Goal: Task Accomplishment & Management: Manage account settings

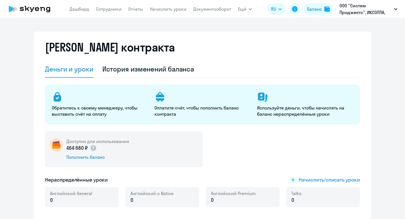
select select "english_adult_not_native_speaker"
click at [328, 182] on span "Начислить/списать уроки" at bounding box center [329, 179] width 61 height 7
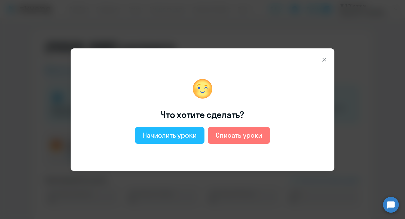
click at [182, 137] on div "Начислить уроки" at bounding box center [170, 135] width 54 height 9
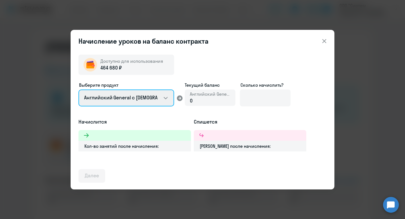
click at [129, 102] on select "Английский General с [DEMOGRAPHIC_DATA] преподавателем Английский General с [DE…" at bounding box center [126, 97] width 96 height 17
select select "english_adult_not_native_speaker_premium"
click at [78, 89] on select "Английский General с [DEMOGRAPHIC_DATA] преподавателем Английский General с [DE…" at bounding box center [126, 97] width 96 height 17
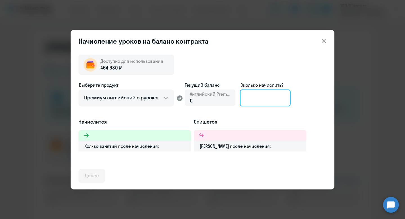
click at [250, 101] on input at bounding box center [265, 97] width 51 height 17
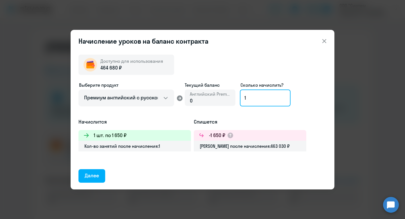
type input "1"
click at [325, 37] on button at bounding box center [324, 40] width 11 height 11
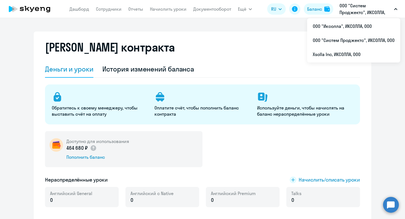
click at [357, 8] on p "ООО "Систем Проджектс", ИКСОЛЛА, ООО" at bounding box center [365, 9] width 52 height 14
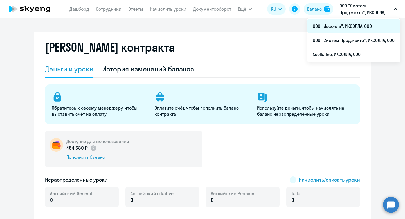
click at [343, 23] on li "ООО "Иксолла", ИКСОЛЛА, ООО" at bounding box center [353, 26] width 93 height 14
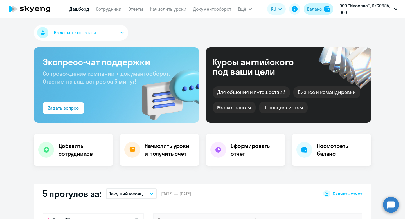
click at [314, 10] on div "Баланс" at bounding box center [314, 9] width 15 height 7
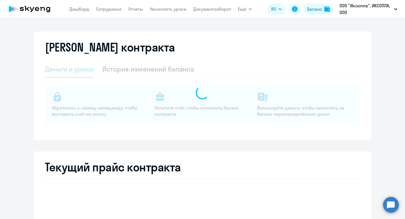
select select "english_adult_not_native_speaker"
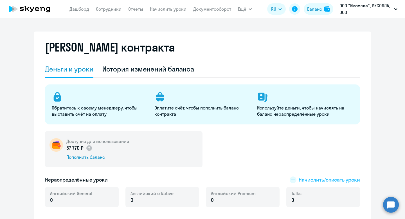
click at [322, 180] on span "Начислить/списать уроки" at bounding box center [329, 179] width 61 height 7
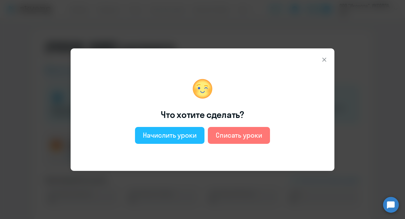
click at [141, 143] on button "Начислить уроки" at bounding box center [169, 135] width 69 height 17
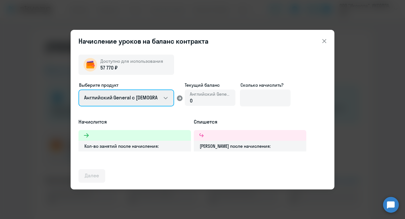
click at [140, 99] on select "Английский General с [DEMOGRAPHIC_DATA] преподавателем Английский General с [DE…" at bounding box center [126, 97] width 96 height 17
select select "english_adult_not_native_speaker_premium"
click at [78, 89] on select "Английский General с [DEMOGRAPHIC_DATA] преподавателем Английский General с [DE…" at bounding box center [126, 97] width 96 height 17
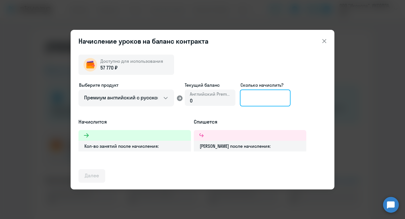
click at [255, 97] on input at bounding box center [265, 97] width 51 height 17
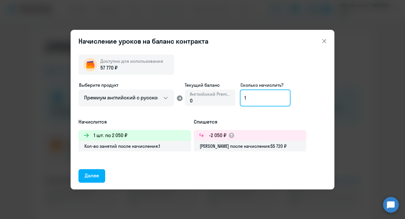
type input "1"
click at [325, 41] on icon at bounding box center [324, 41] width 7 height 7
